Goal: Information Seeking & Learning: Check status

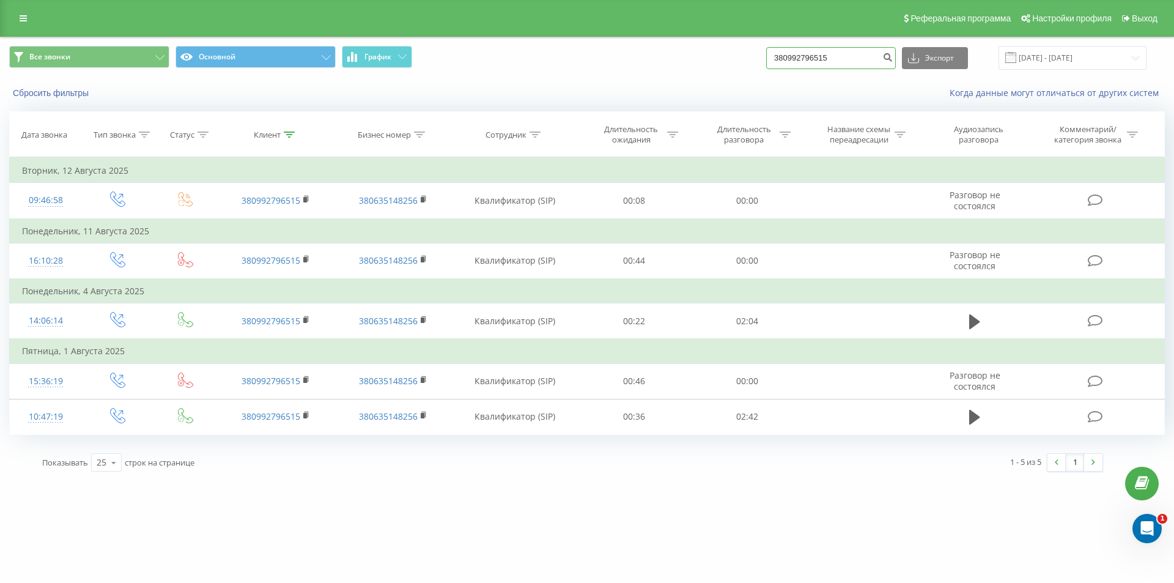
drag, startPoint x: 853, startPoint y: 56, endPoint x: 751, endPoint y: 55, distance: 102.2
click at [752, 55] on div "Все звонки Основной График 380992796515 Экспорт .csv .xls .xlsx [DATE] - [DATE]" at bounding box center [587, 58] width 1156 height 24
paste input "0982684816"
type input "0982684816"
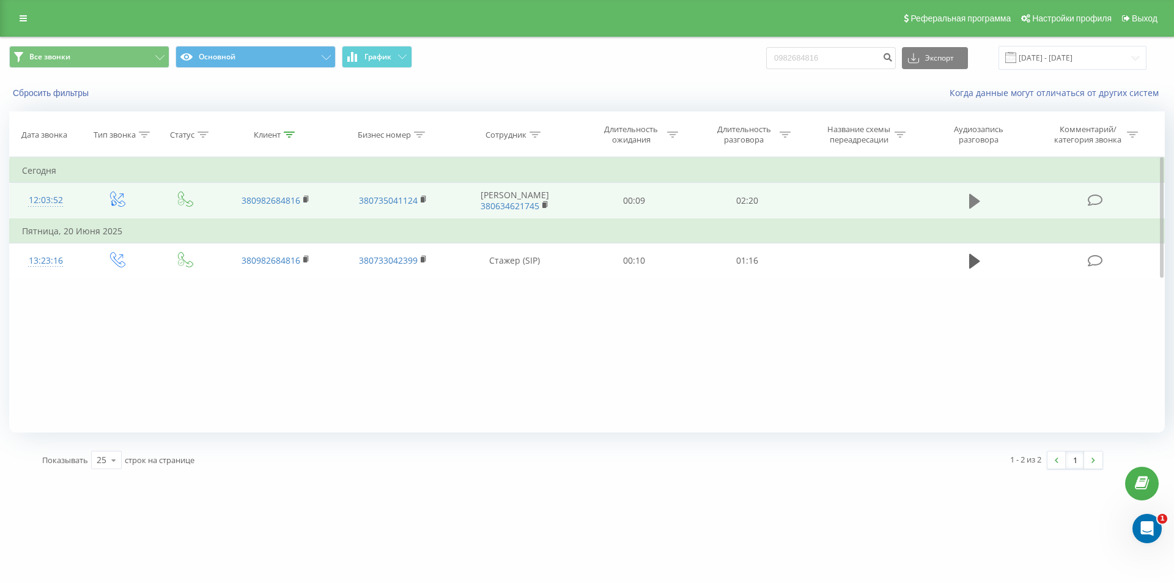
click at [971, 202] on icon at bounding box center [974, 201] width 11 height 15
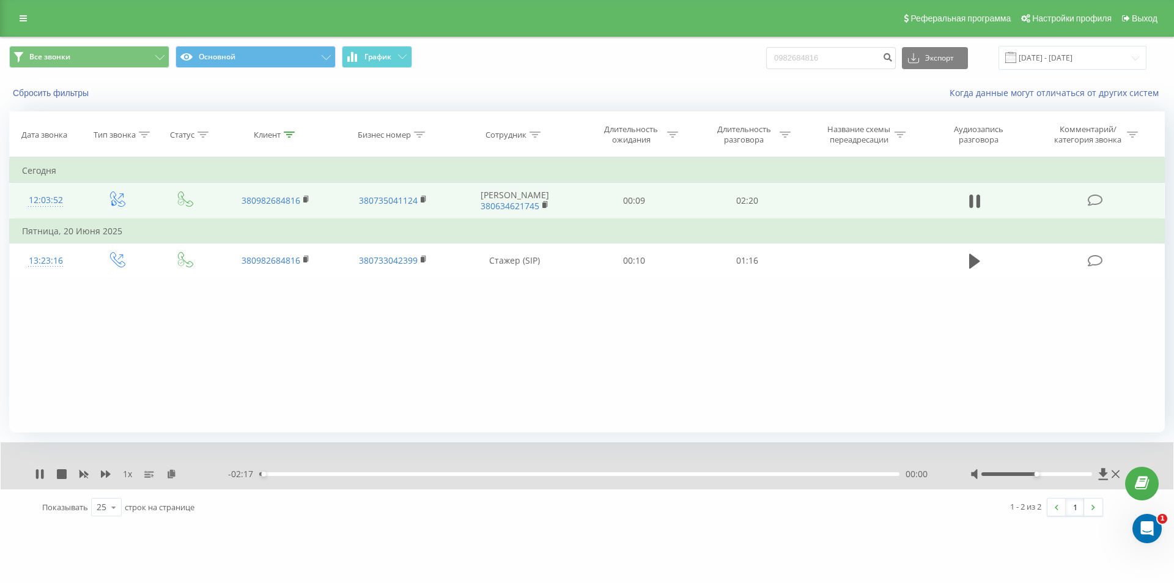
click at [315, 473] on div "00:00" at bounding box center [579, 474] width 640 height 4
click at [471, 475] on div "00:45" at bounding box center [579, 474] width 640 height 4
drag, startPoint x: 1048, startPoint y: 478, endPoint x: 1054, endPoint y: 475, distance: 6.6
click at [1054, 475] on div at bounding box center [1047, 474] width 152 height 12
drag, startPoint x: 1054, startPoint y: 475, endPoint x: 1069, endPoint y: 478, distance: 15.0
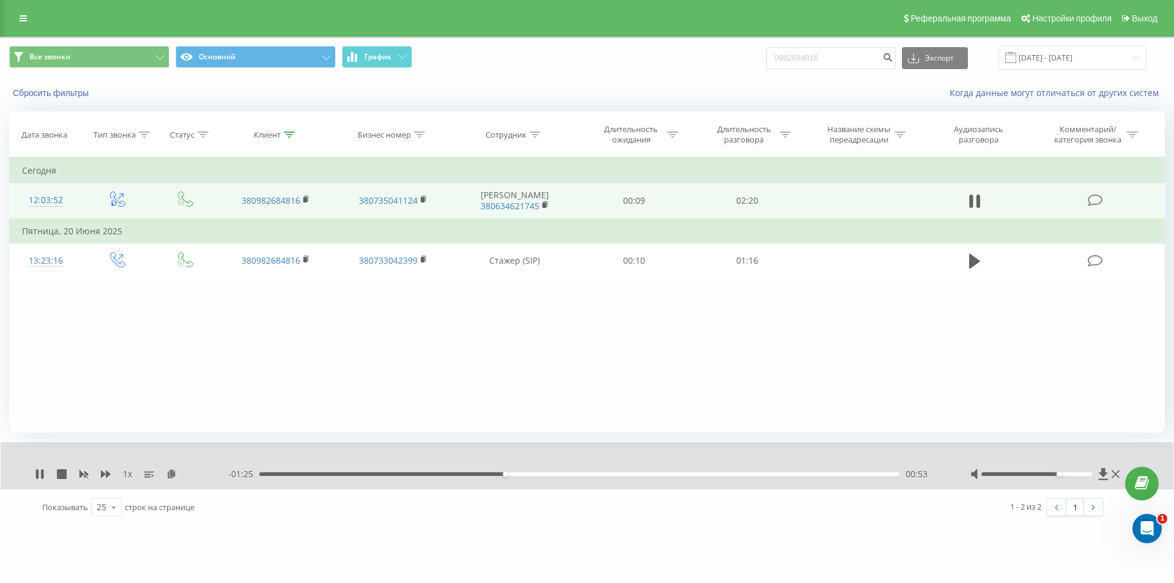
click at [1069, 478] on div at bounding box center [1047, 474] width 152 height 12
